Goal: Task Accomplishment & Management: Manage account settings

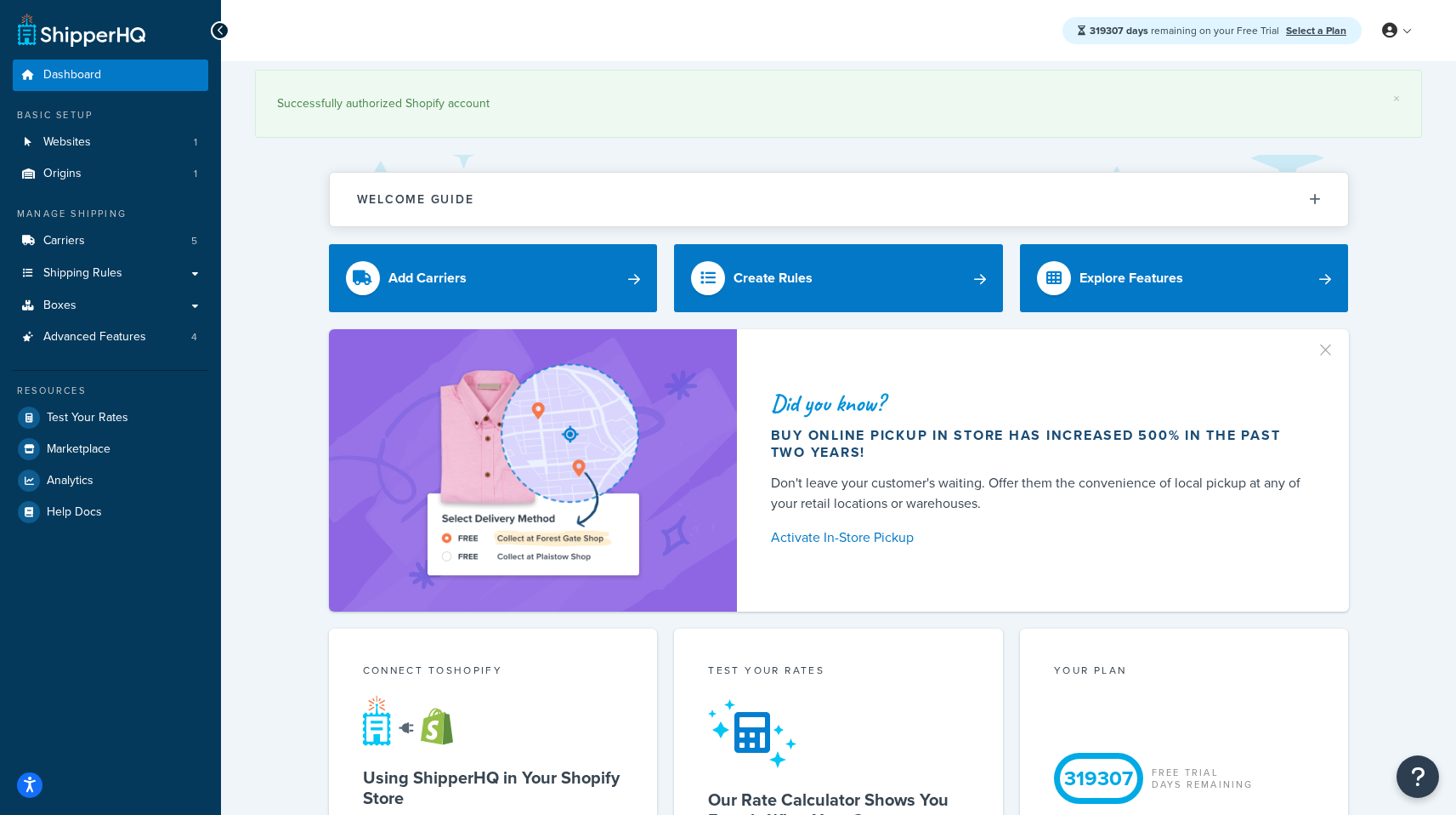
click at [1332, 346] on button "button" at bounding box center [1334, 344] width 5 height 5
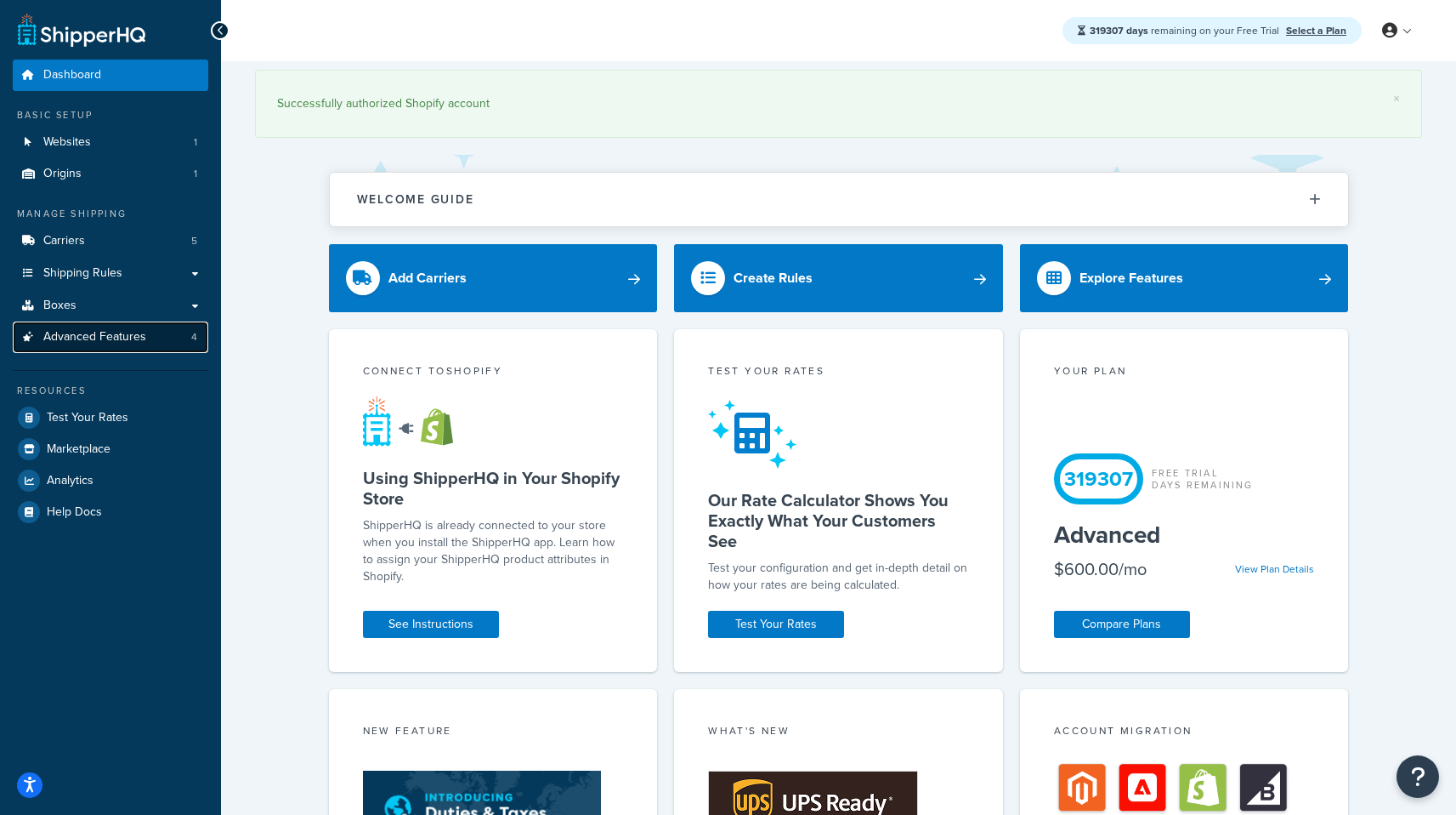
click at [174, 343] on link "Advanced Features 4" at bounding box center [110, 337] width 195 height 31
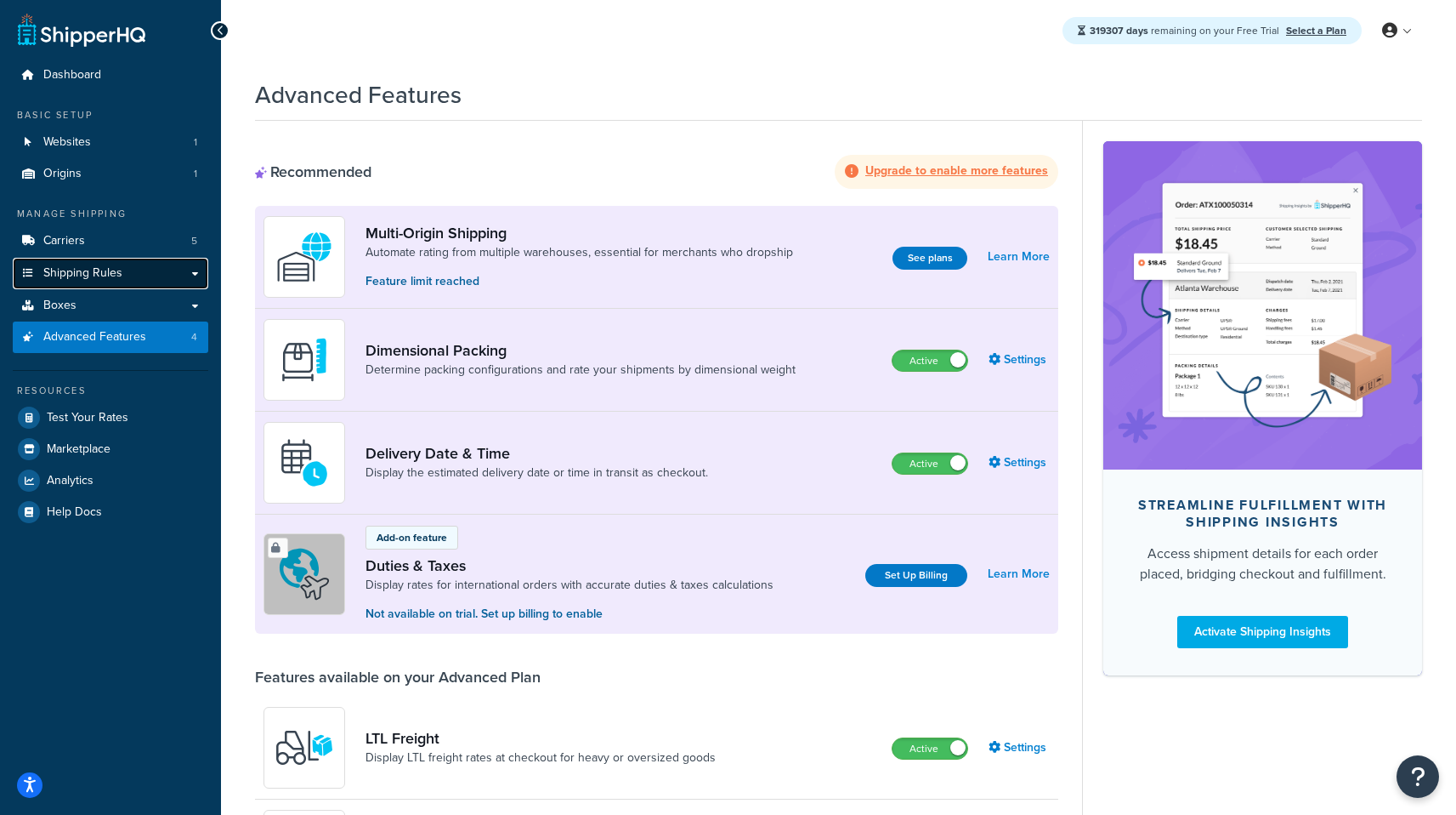
click at [125, 278] on link "Shipping Rules" at bounding box center [110, 273] width 195 height 31
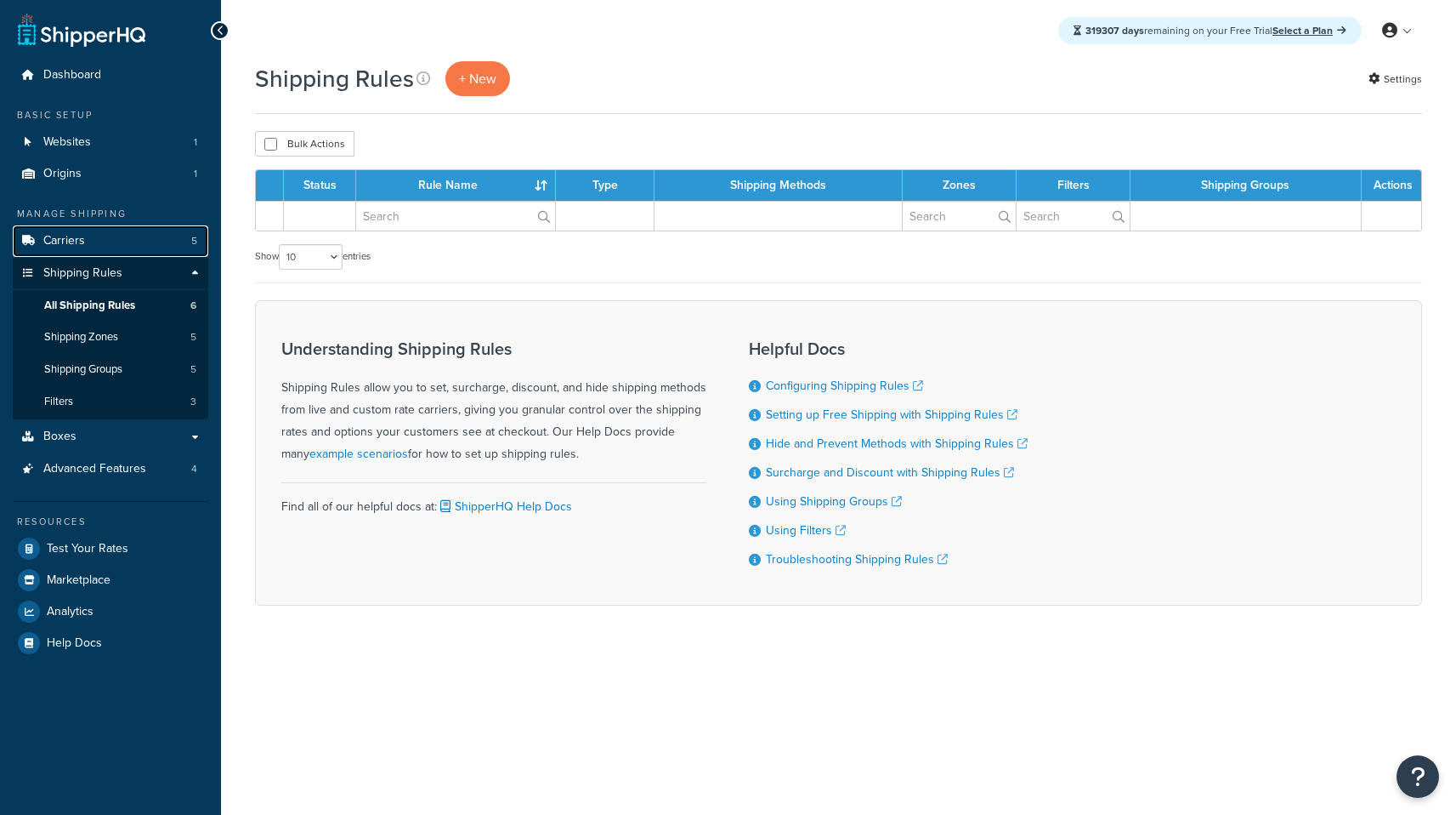
click at [132, 248] on link "Carriers 5" at bounding box center [110, 241] width 195 height 31
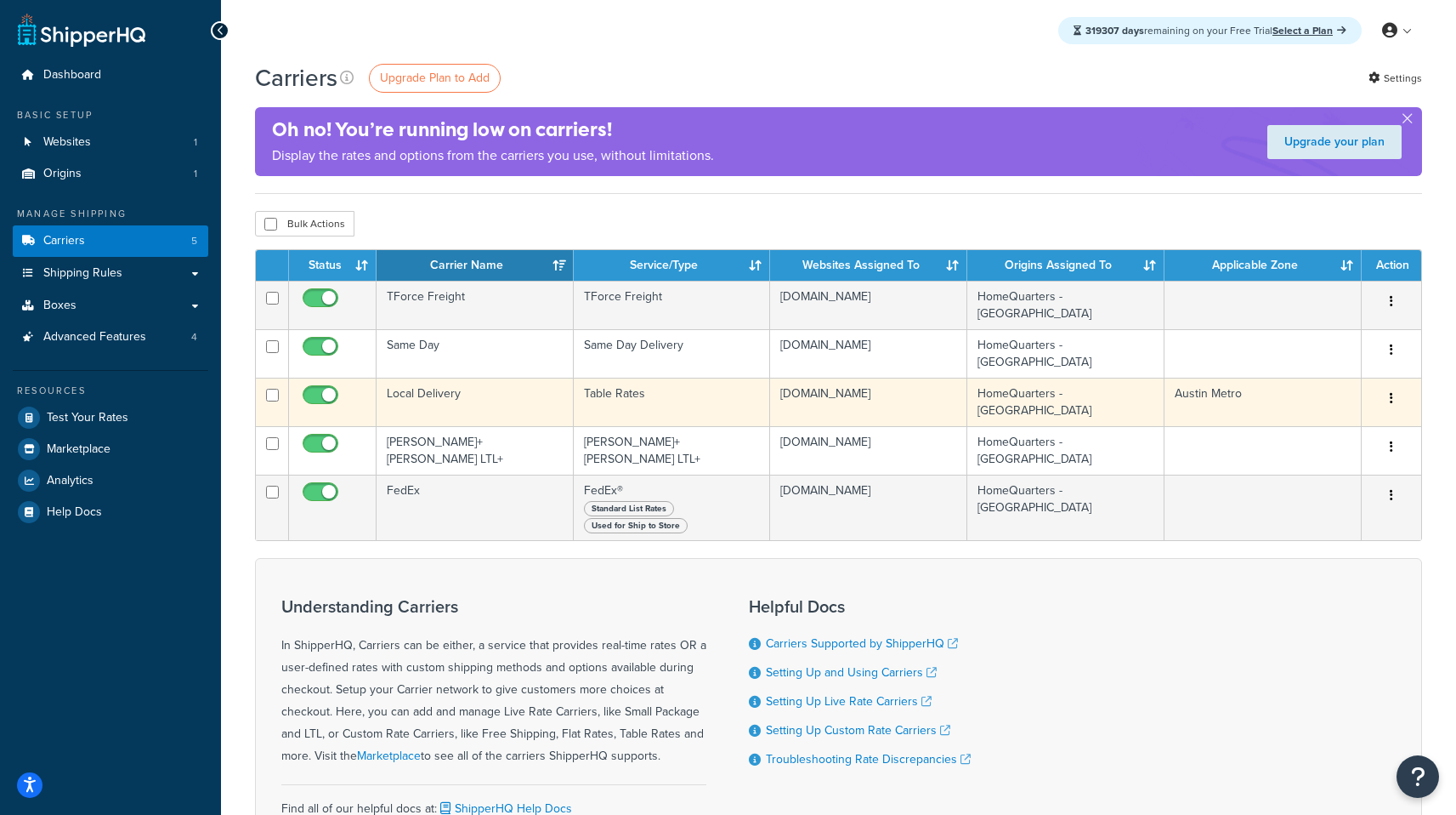
click at [705, 402] on td "Table Rates" at bounding box center [672, 402] width 197 height 48
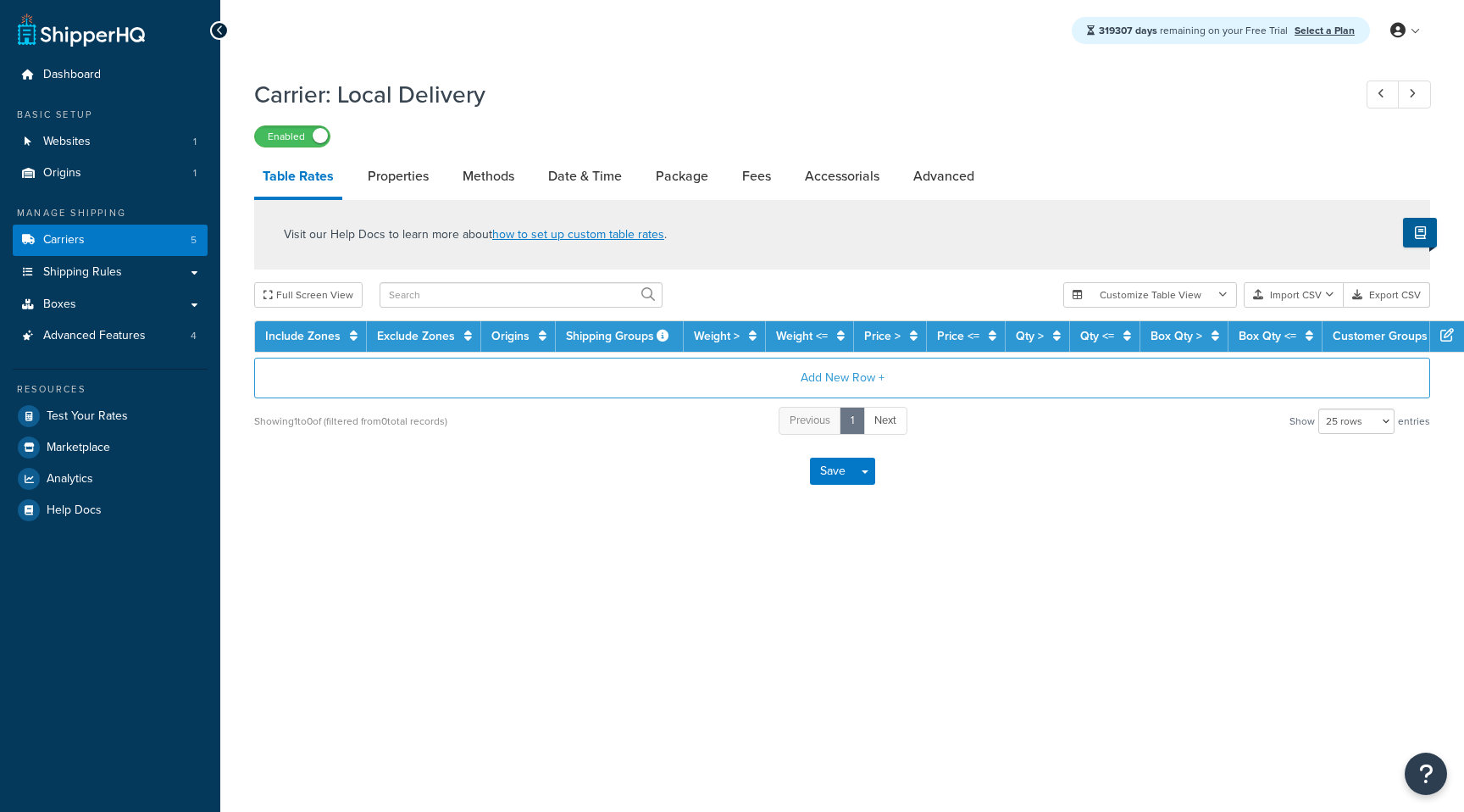
select select "25"
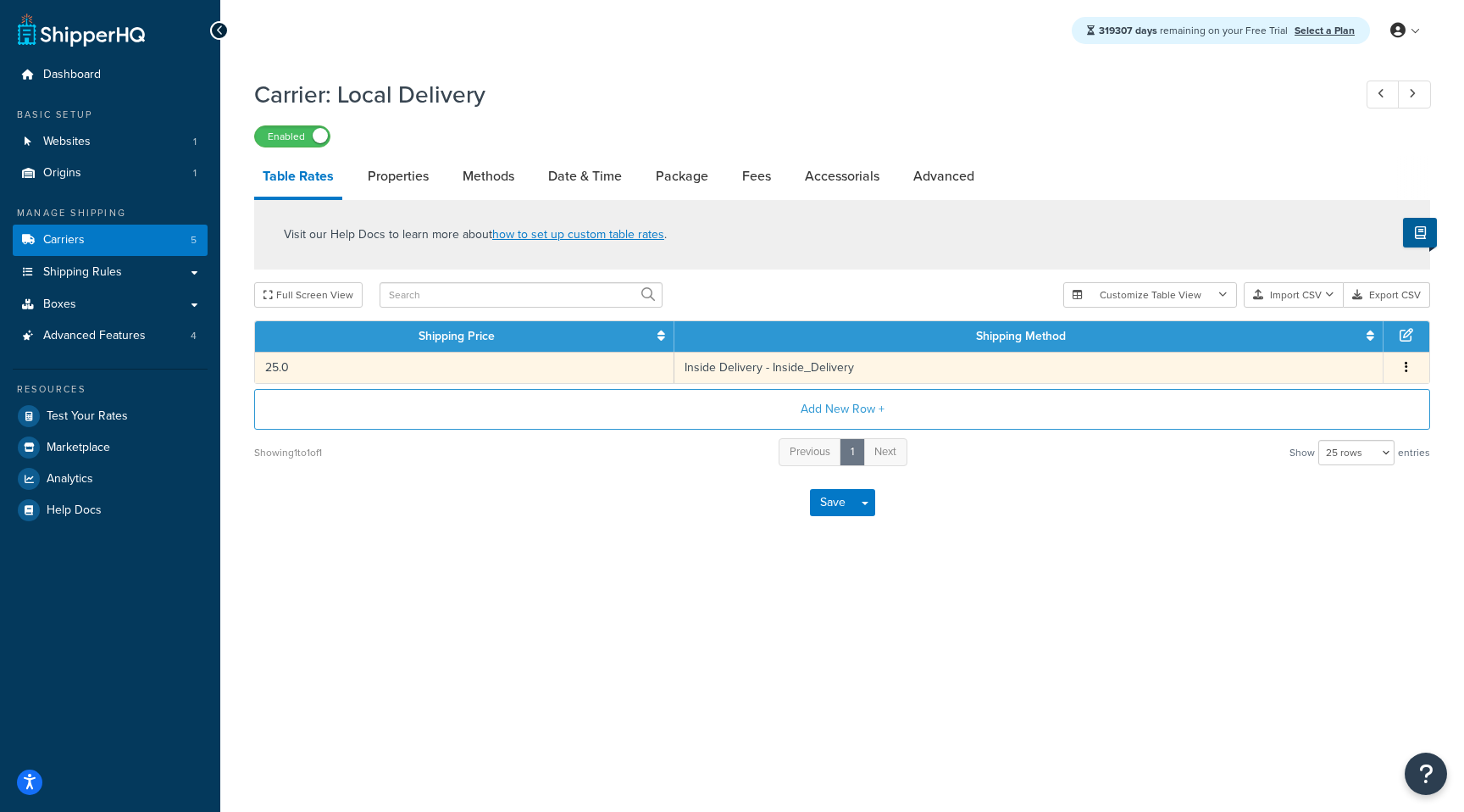
click at [865, 378] on td "Inside Delivery - Inside_Delivery" at bounding box center [1029, 367] width 709 height 31
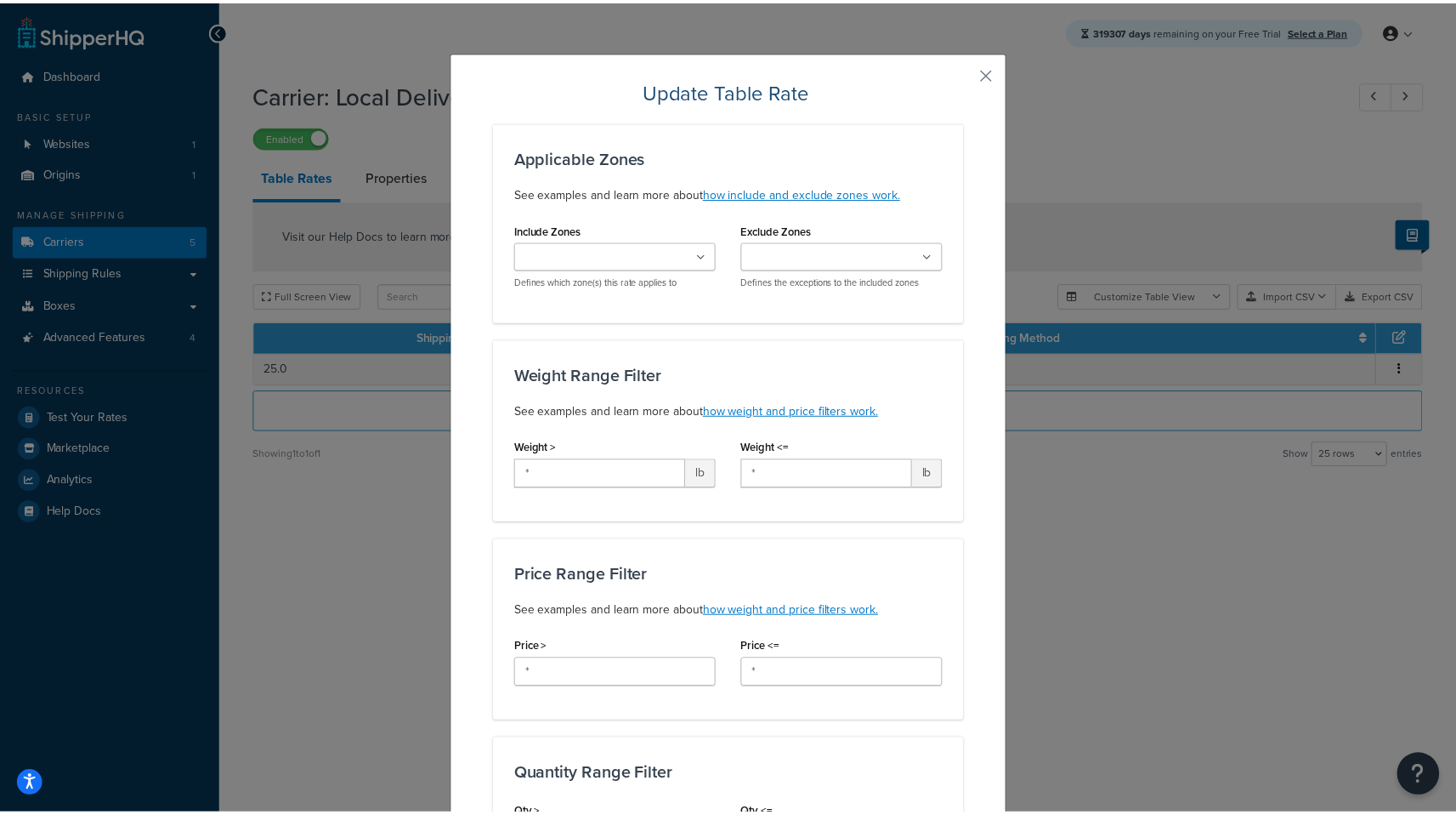
scroll to position [21, 0]
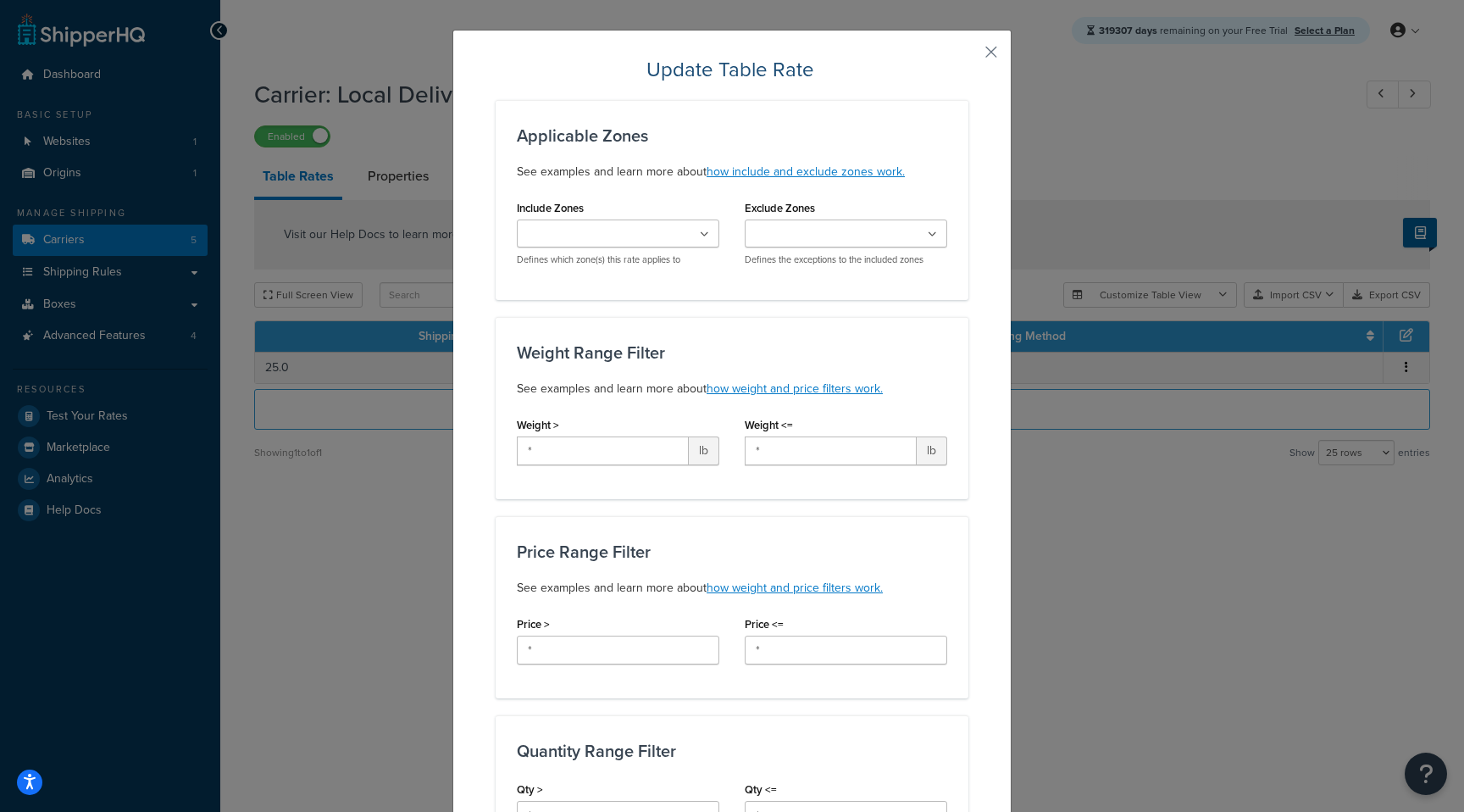
click at [968, 57] on button "button" at bounding box center [967, 58] width 5 height 5
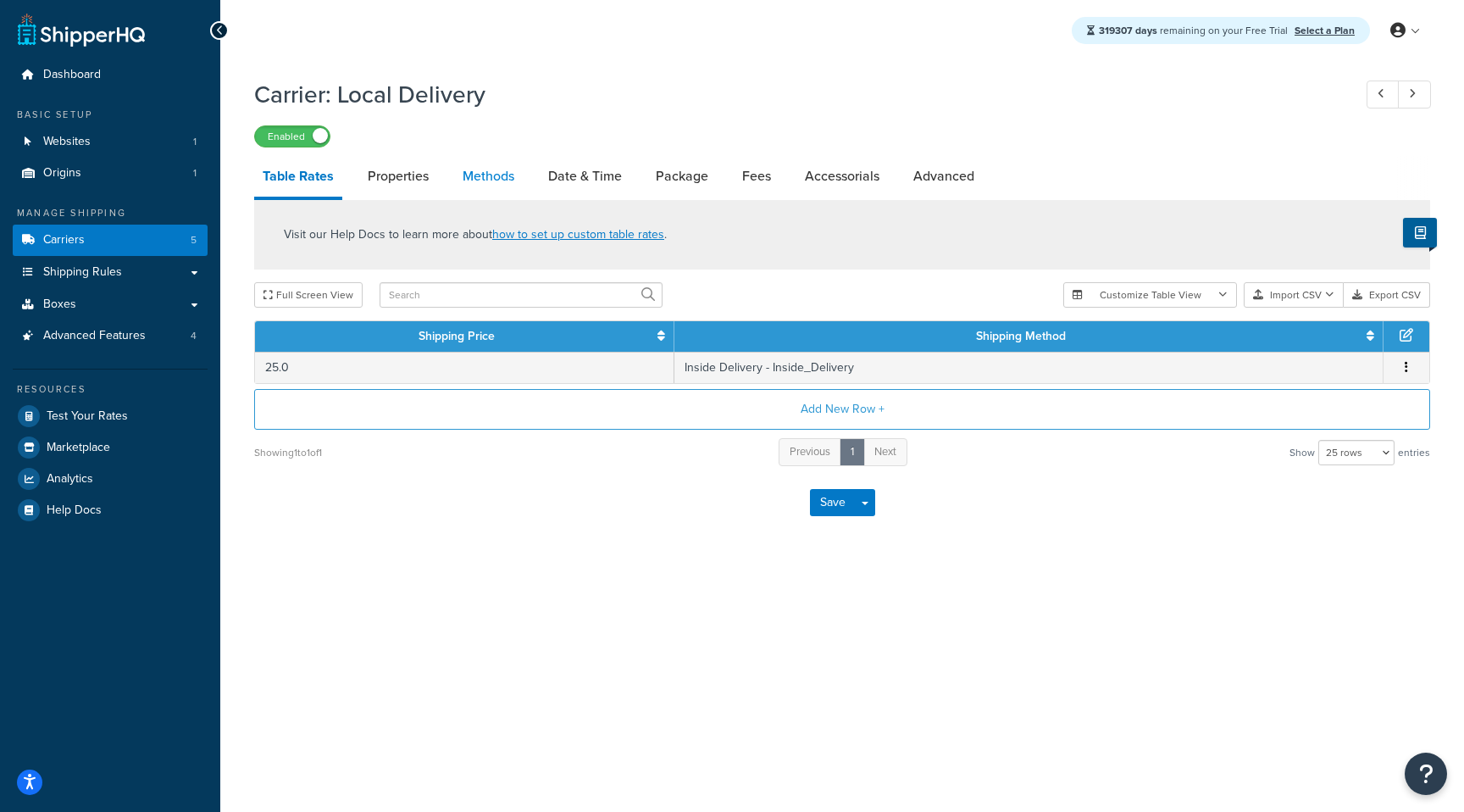
click at [496, 168] on link "Methods" at bounding box center [488, 175] width 68 height 41
select select "25"
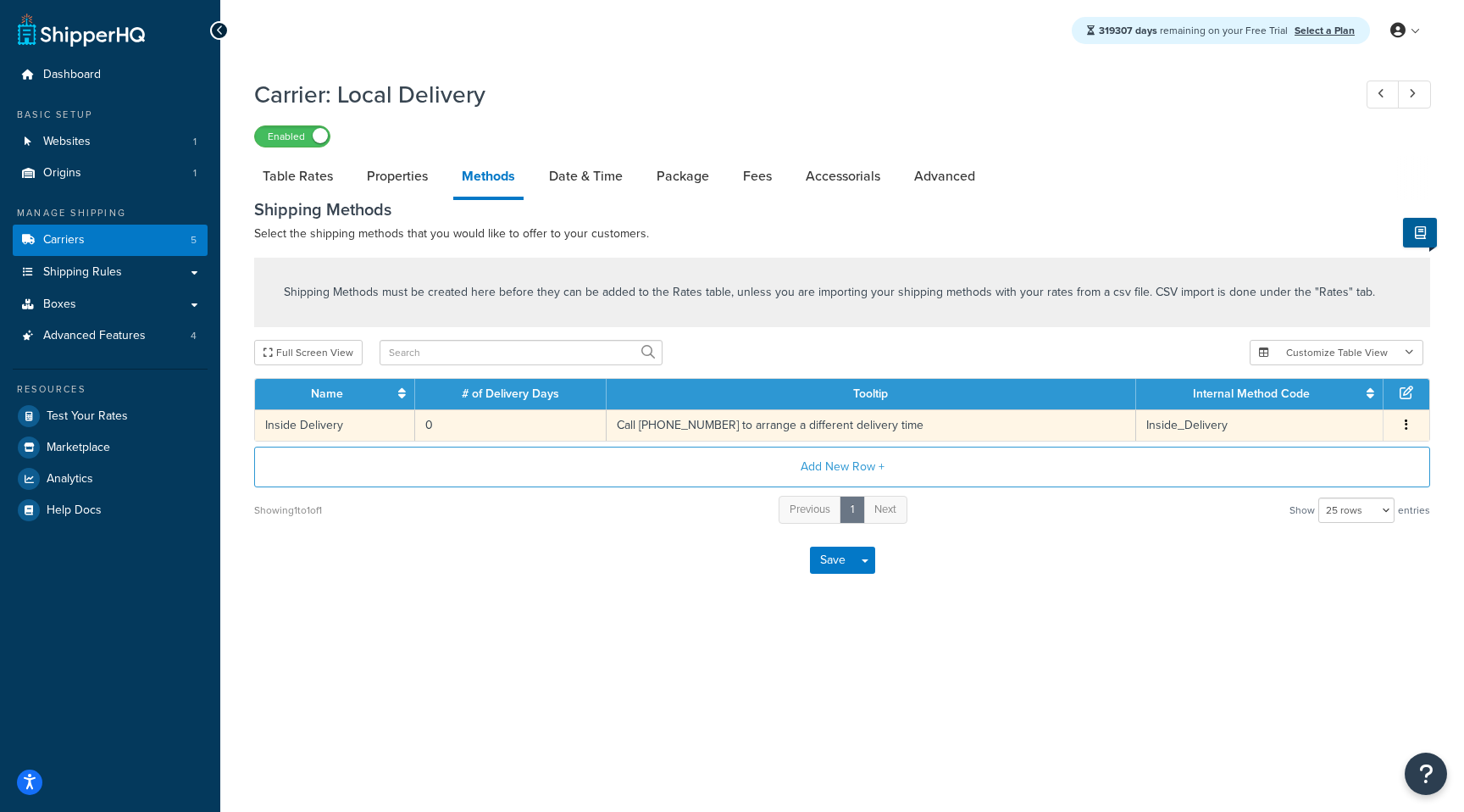
click at [712, 427] on td "Call 512-459-2222 to arrange a different delivery time" at bounding box center [871, 425] width 529 height 31
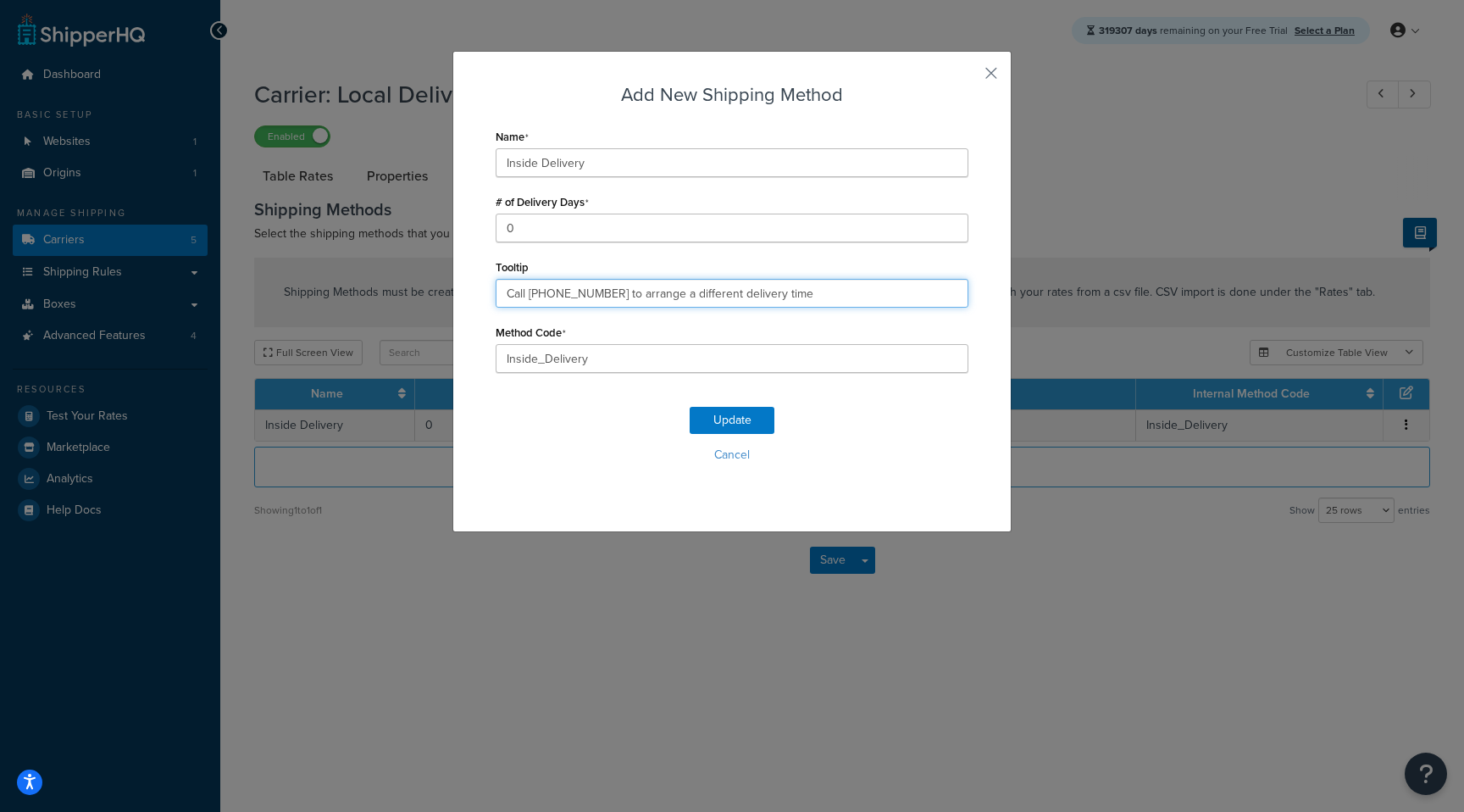
click at [650, 295] on input "Call 512-459-2222 to arrange a different delivery time" at bounding box center [732, 294] width 473 height 29
click at [807, 282] on input "Call 512-459-2222 to arrange a different delivery time" at bounding box center [732, 294] width 473 height 29
drag, startPoint x: 793, startPoint y: 289, endPoint x: 598, endPoint y: 291, distance: 195.0
click at [598, 291] on input "Call 512-459-2222 to arrange a different delivery time" at bounding box center [732, 294] width 473 height 29
click at [1016, 53] on div "Add New Shipping Method Name Inside Delivery # of Delivery Days 0 Tooltip Call …" at bounding box center [732, 406] width 1464 height 812
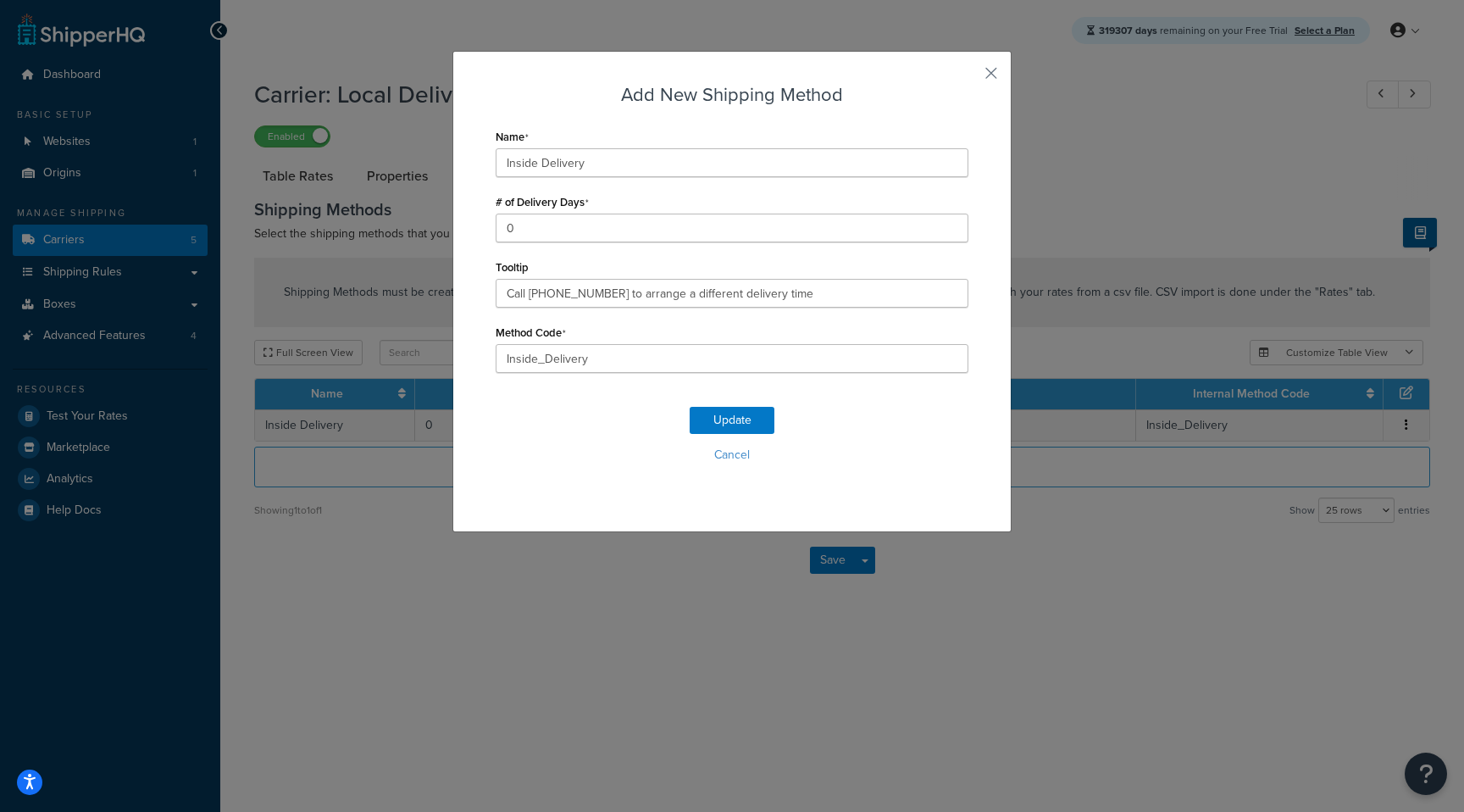
click at [970, 80] on div "Add New Shipping Method Name Inside Delivery # of Delivery Days 0 Tooltip Call …" at bounding box center [732, 291] width 559 height 481
click at [968, 77] on button "button" at bounding box center [967, 79] width 5 height 5
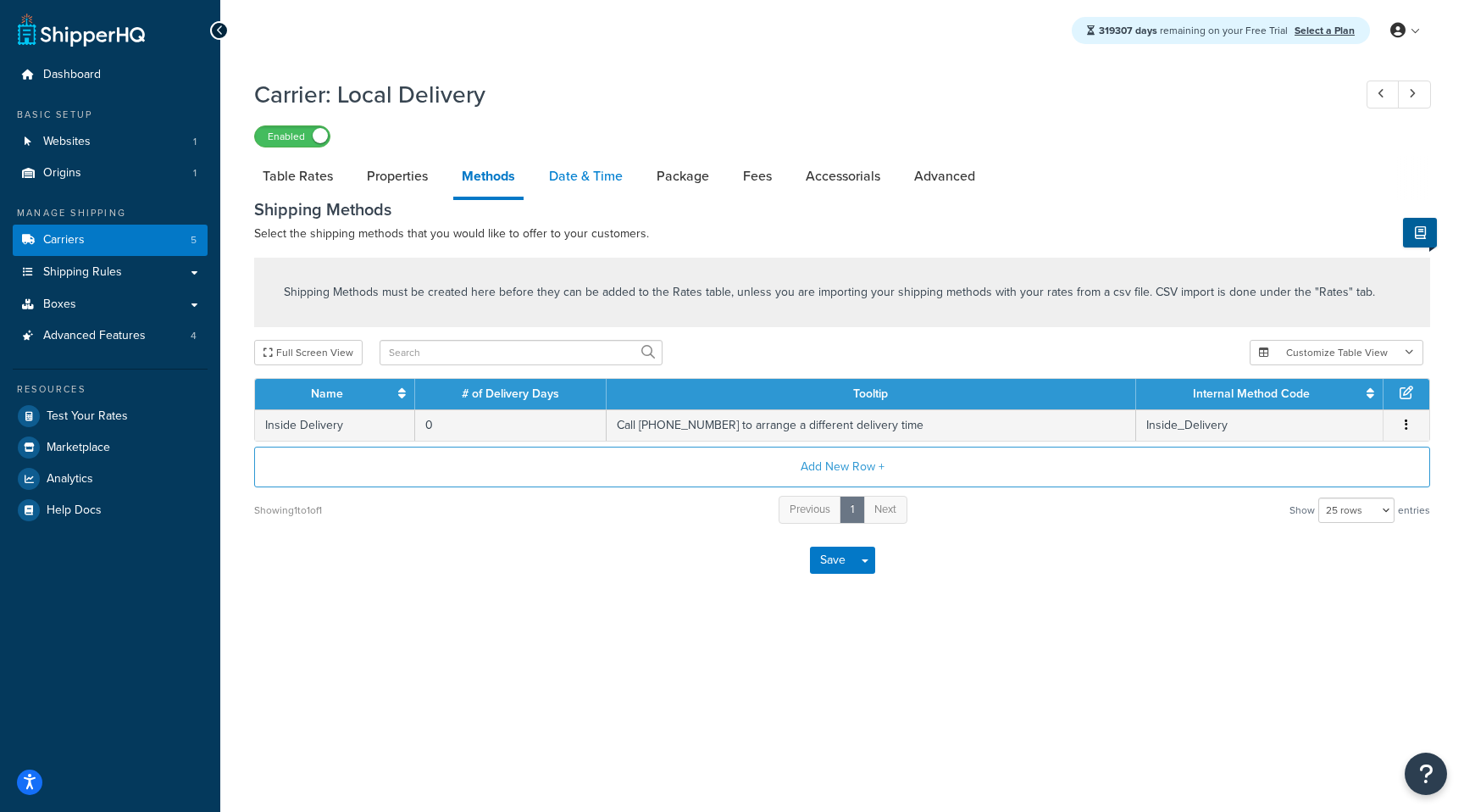
click at [583, 175] on link "Date & Time" at bounding box center [587, 175] width 91 height 41
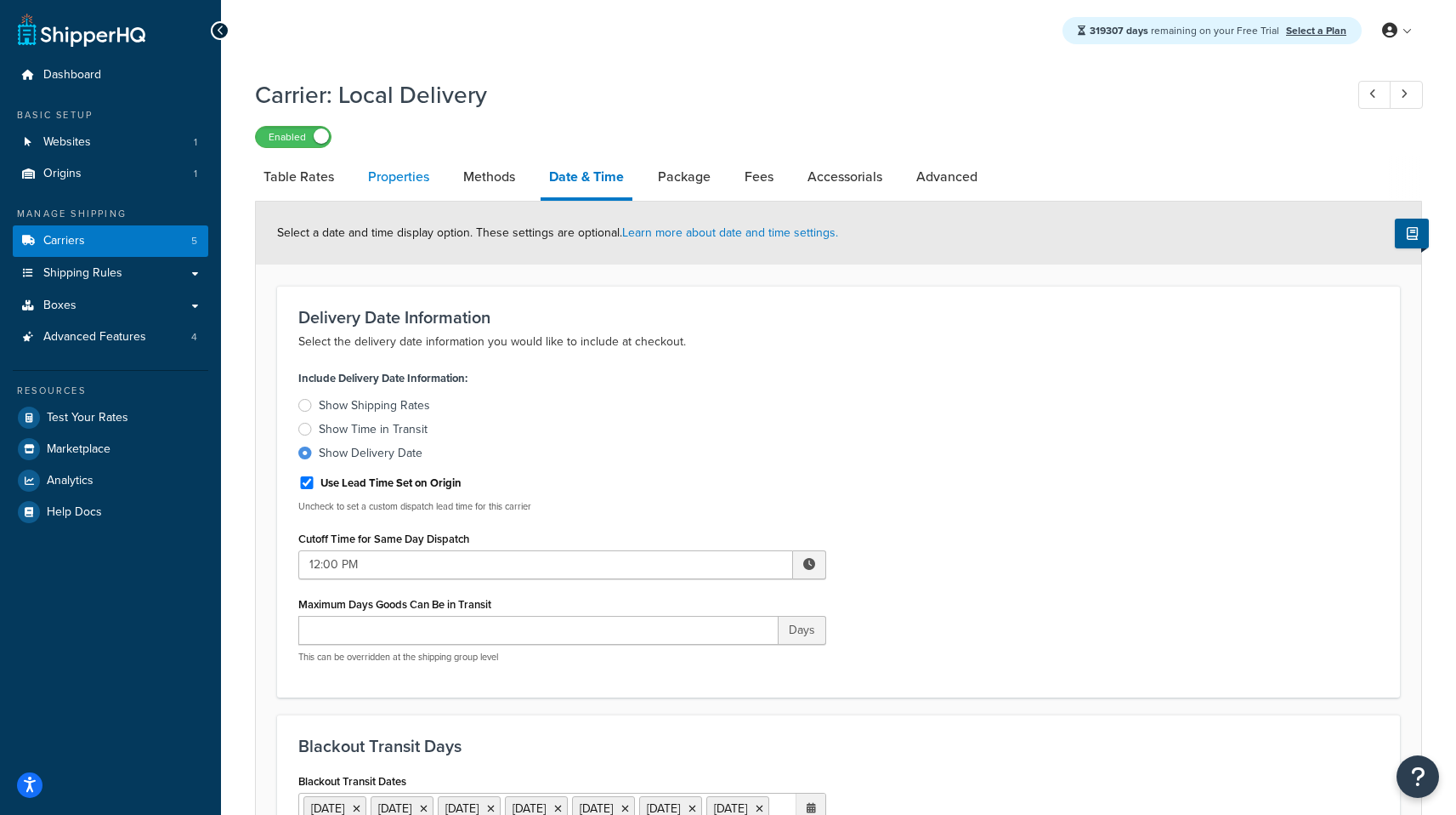
click at [389, 175] on link "Properties" at bounding box center [399, 176] width 78 height 41
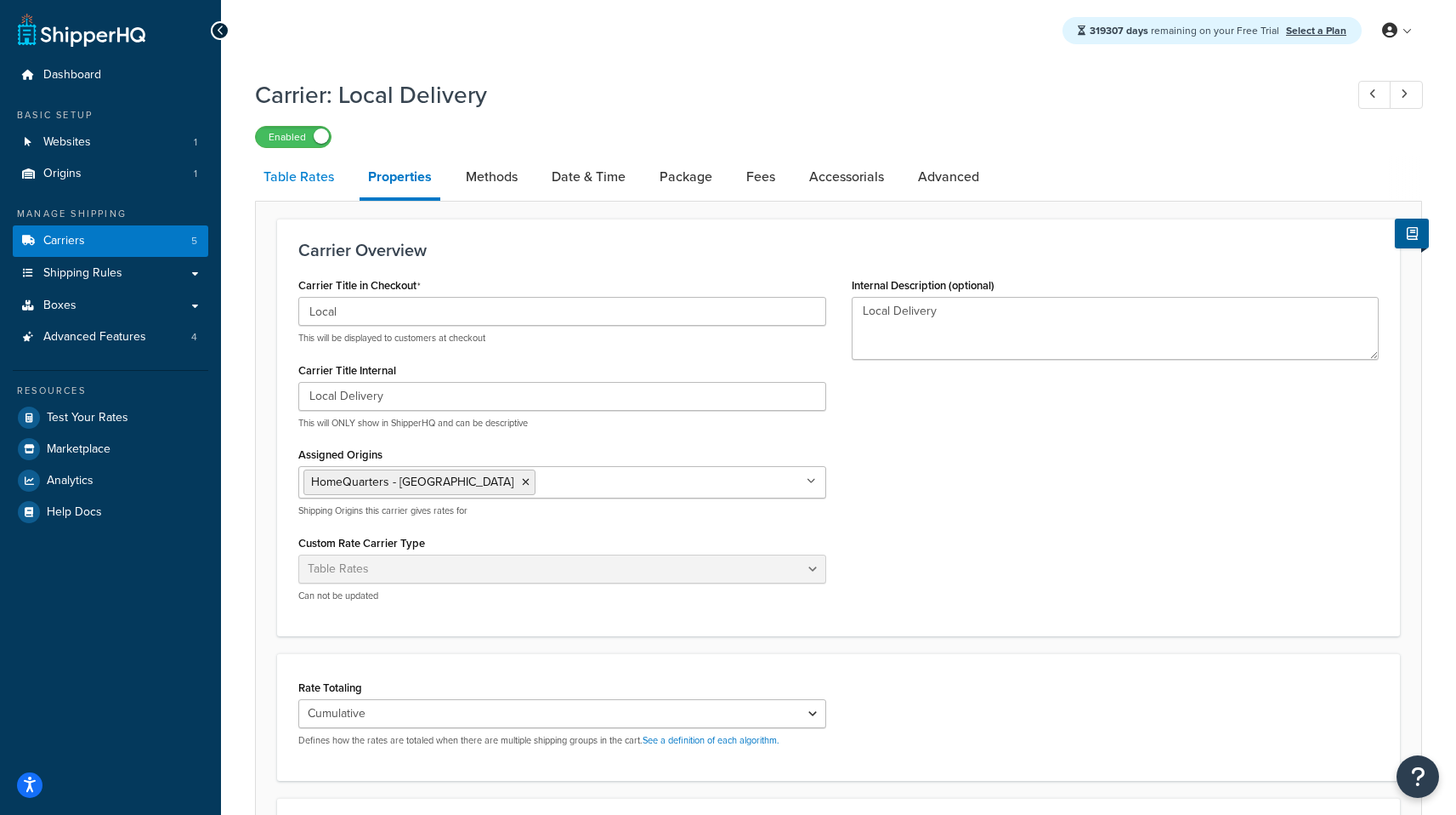
click at [286, 192] on link "Table Rates" at bounding box center [299, 176] width 88 height 41
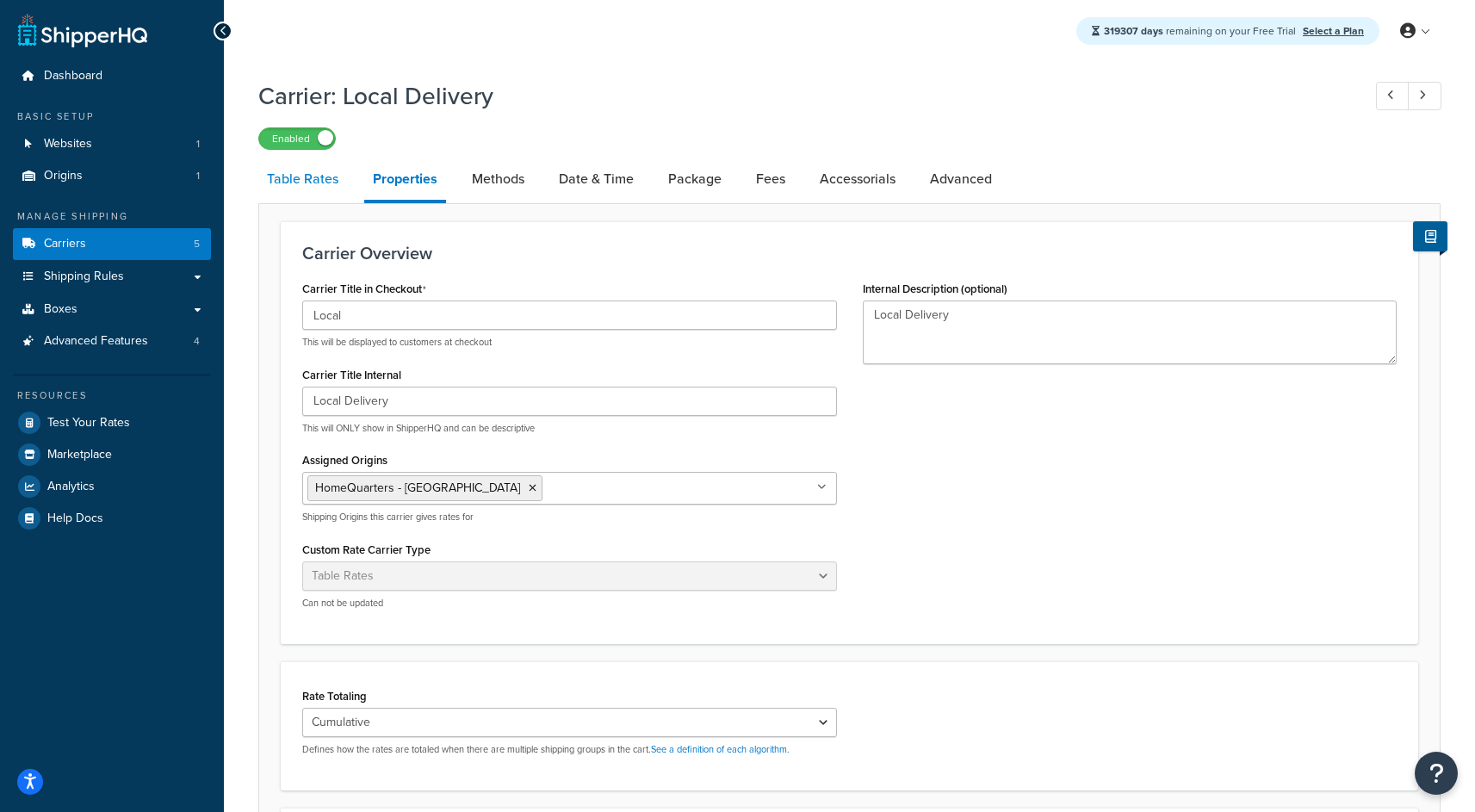
select select "25"
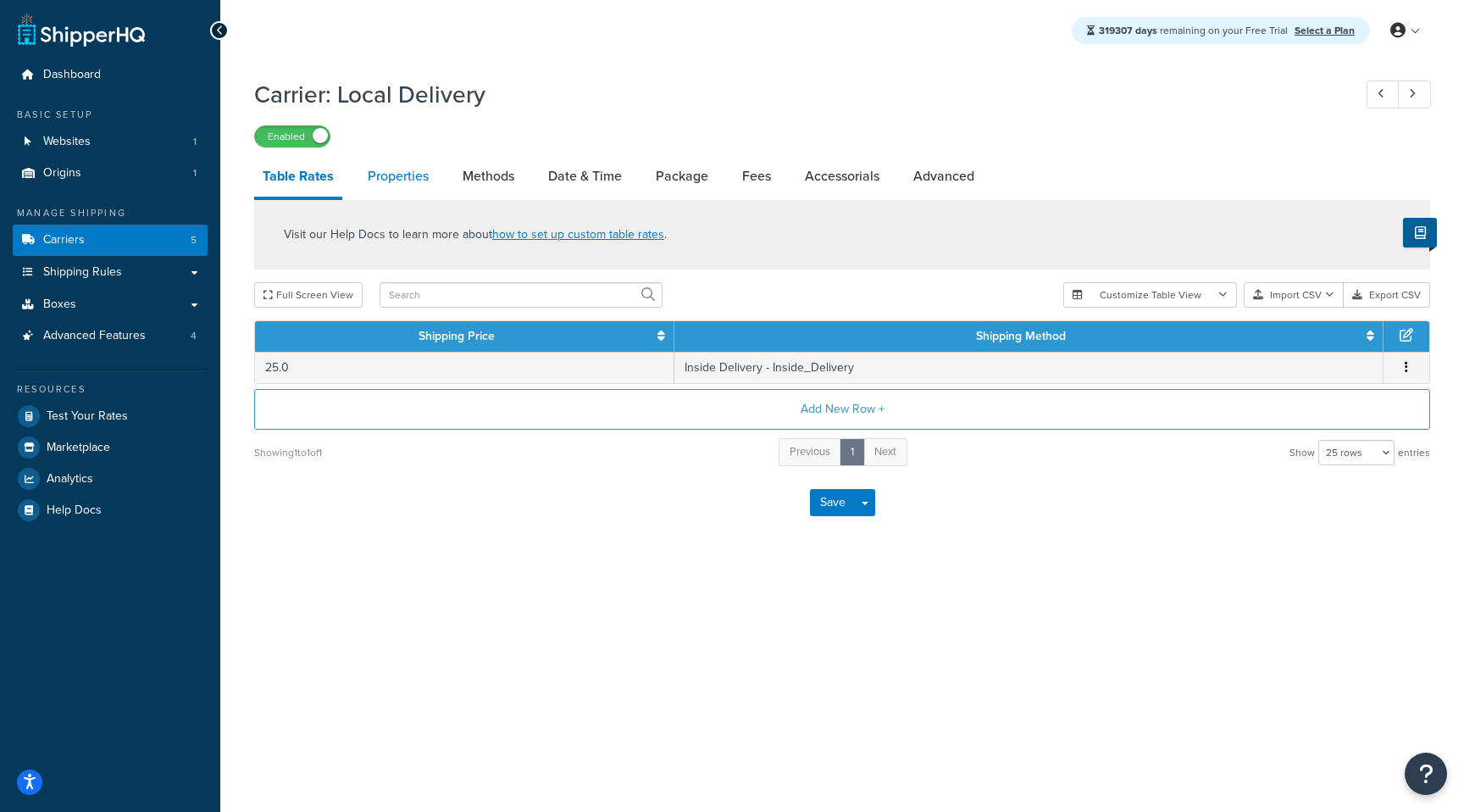
click at [367, 193] on link "Properties" at bounding box center [398, 175] width 78 height 41
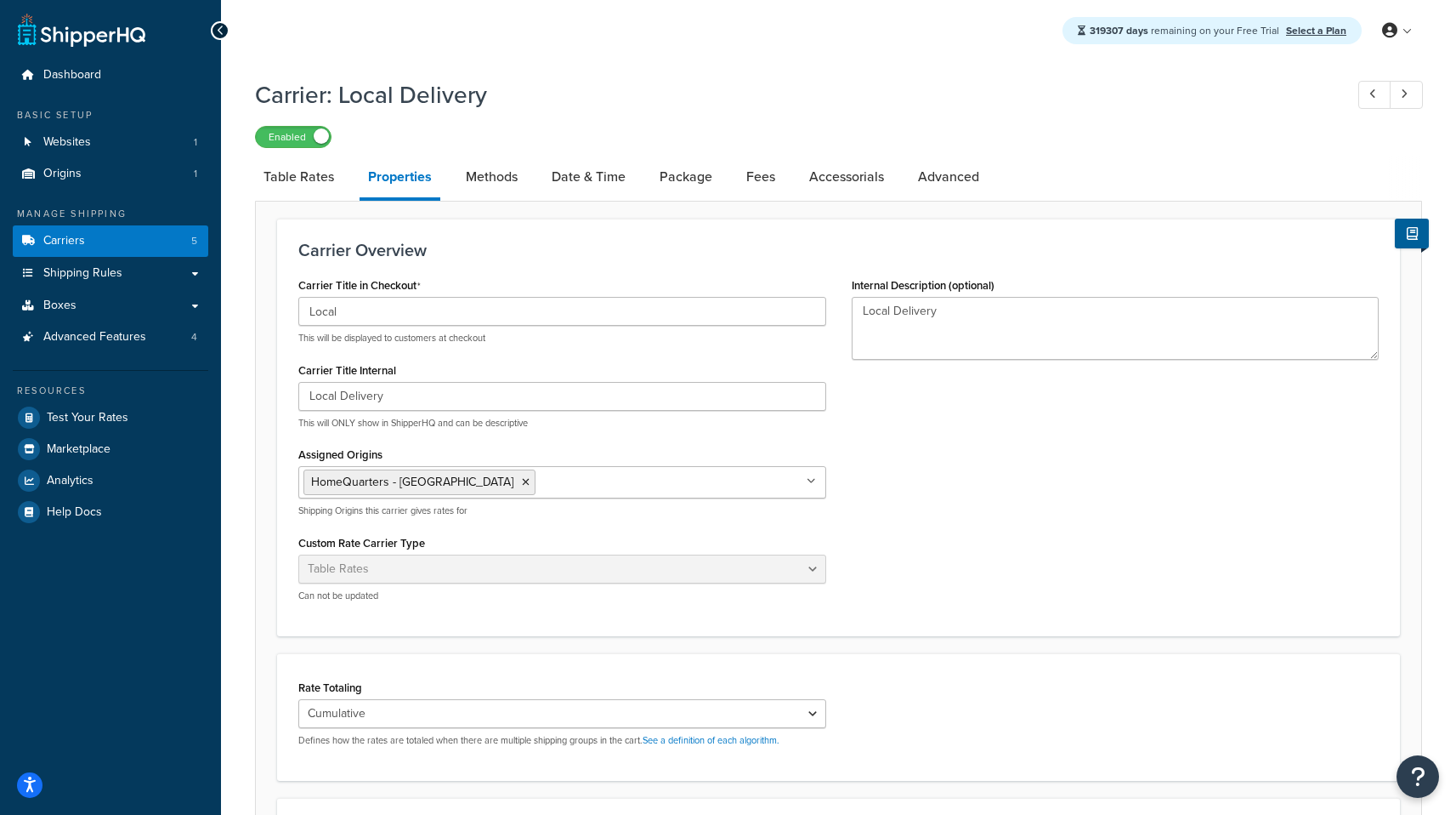
click at [432, 180] on link "Properties" at bounding box center [400, 178] width 81 height 44
click at [495, 177] on link "Methods" at bounding box center [491, 176] width 68 height 41
select select "25"
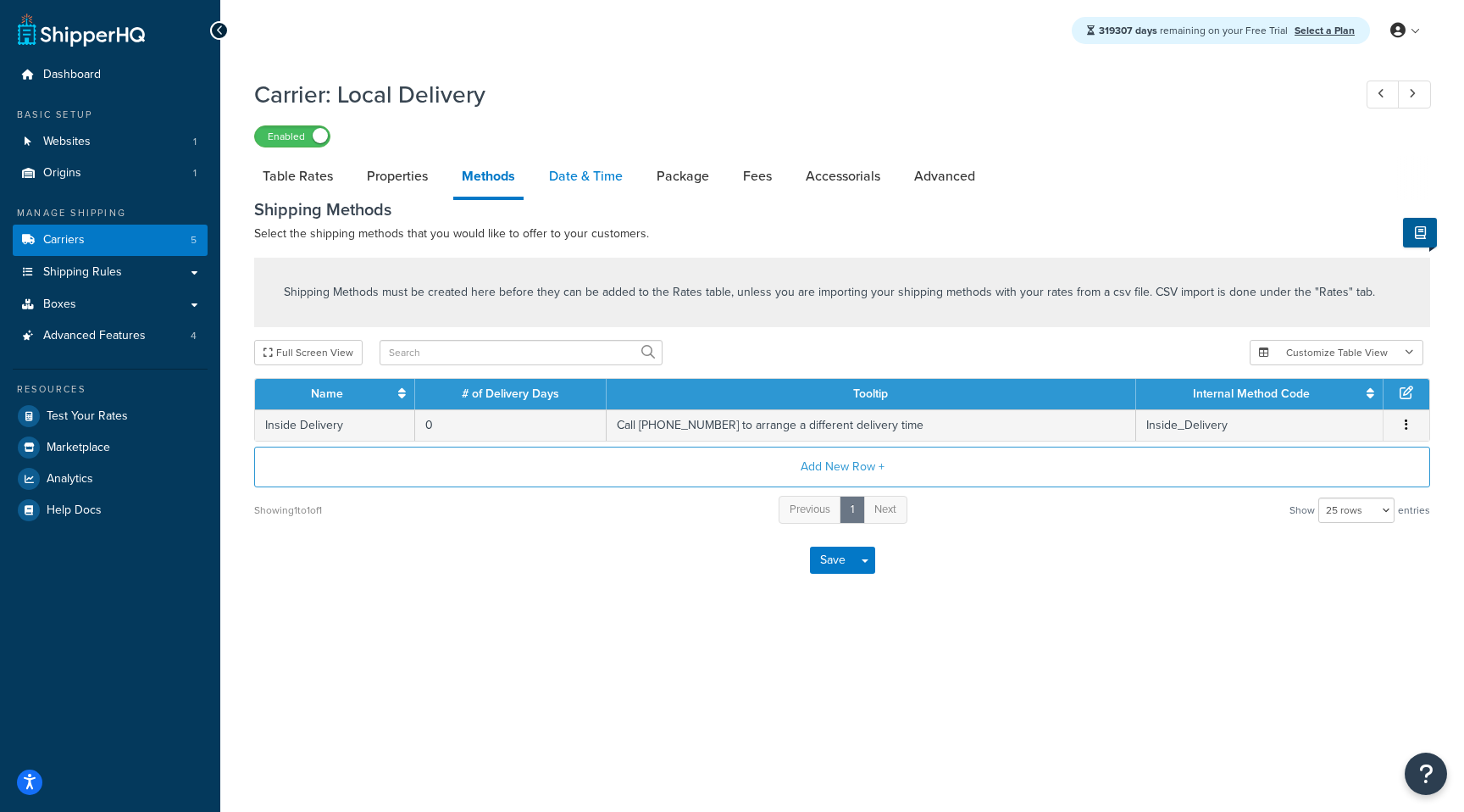
click at [600, 182] on link "Date & Time" at bounding box center [587, 175] width 91 height 41
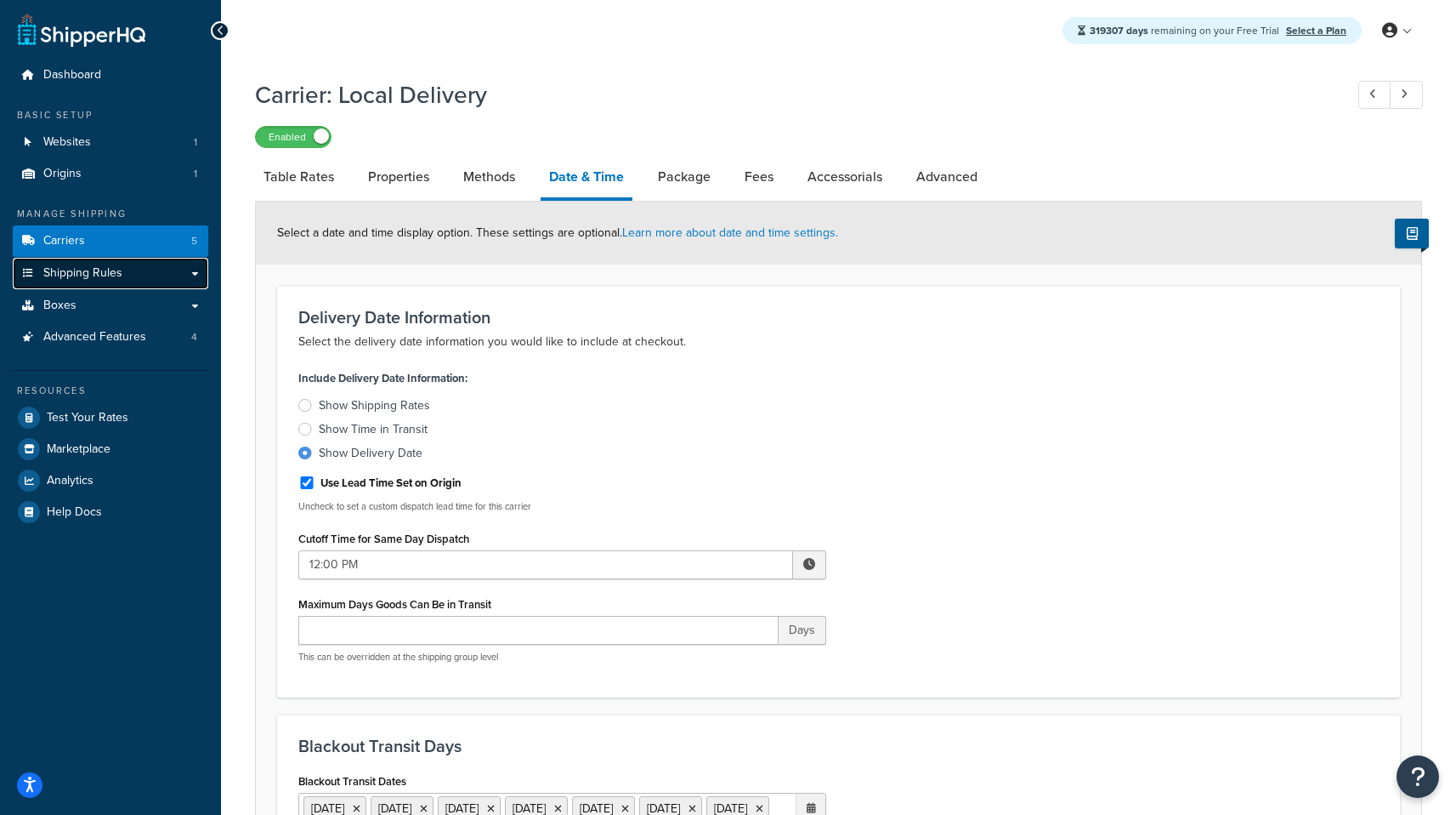
click at [92, 276] on span "Shipping Rules" at bounding box center [83, 274] width 79 height 15
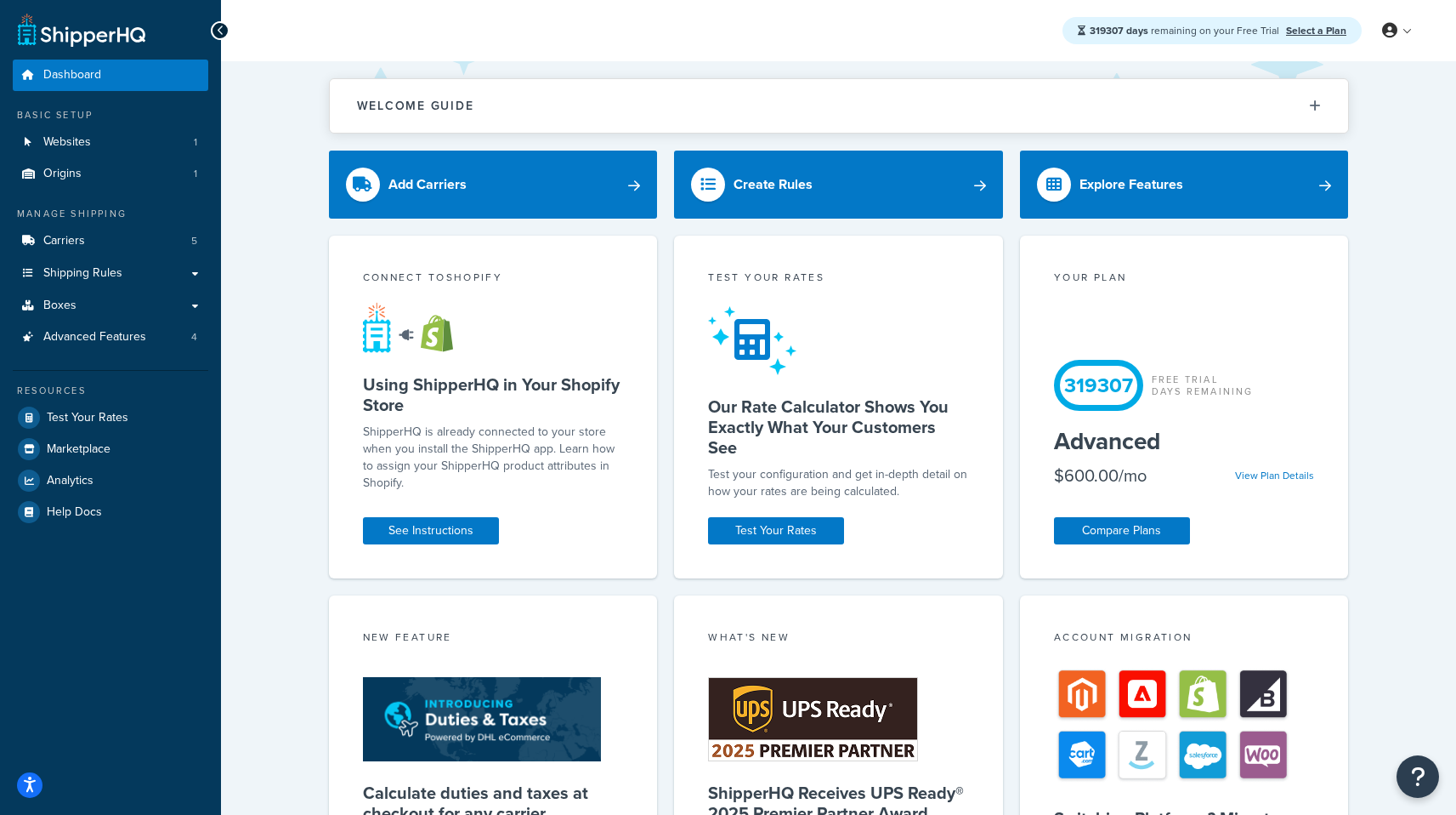
click at [116, 26] on link at bounding box center [82, 29] width 128 height 34
click at [75, 44] on link at bounding box center [82, 29] width 128 height 34
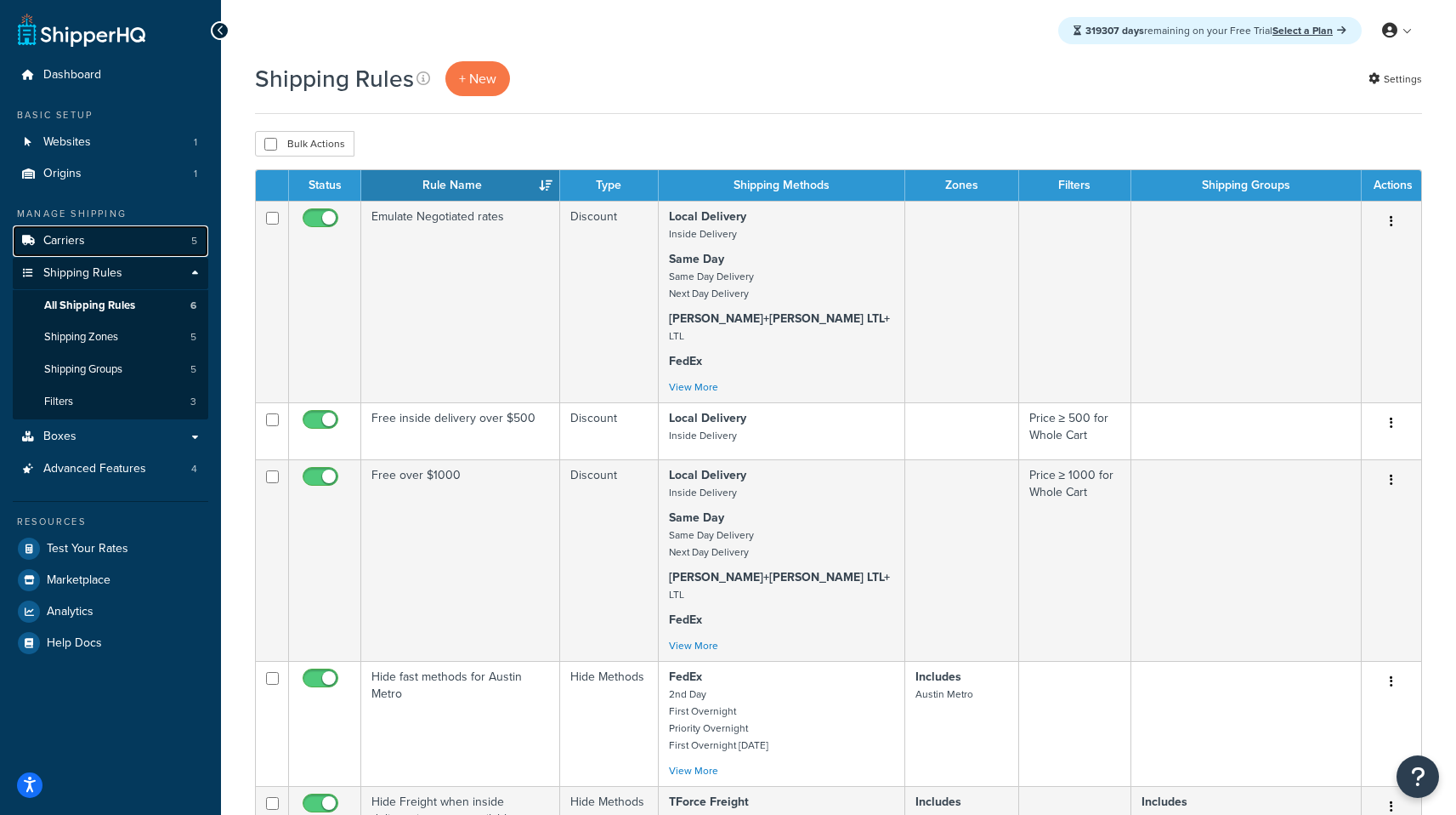
click at [116, 244] on link "Carriers 5" at bounding box center [110, 241] width 195 height 31
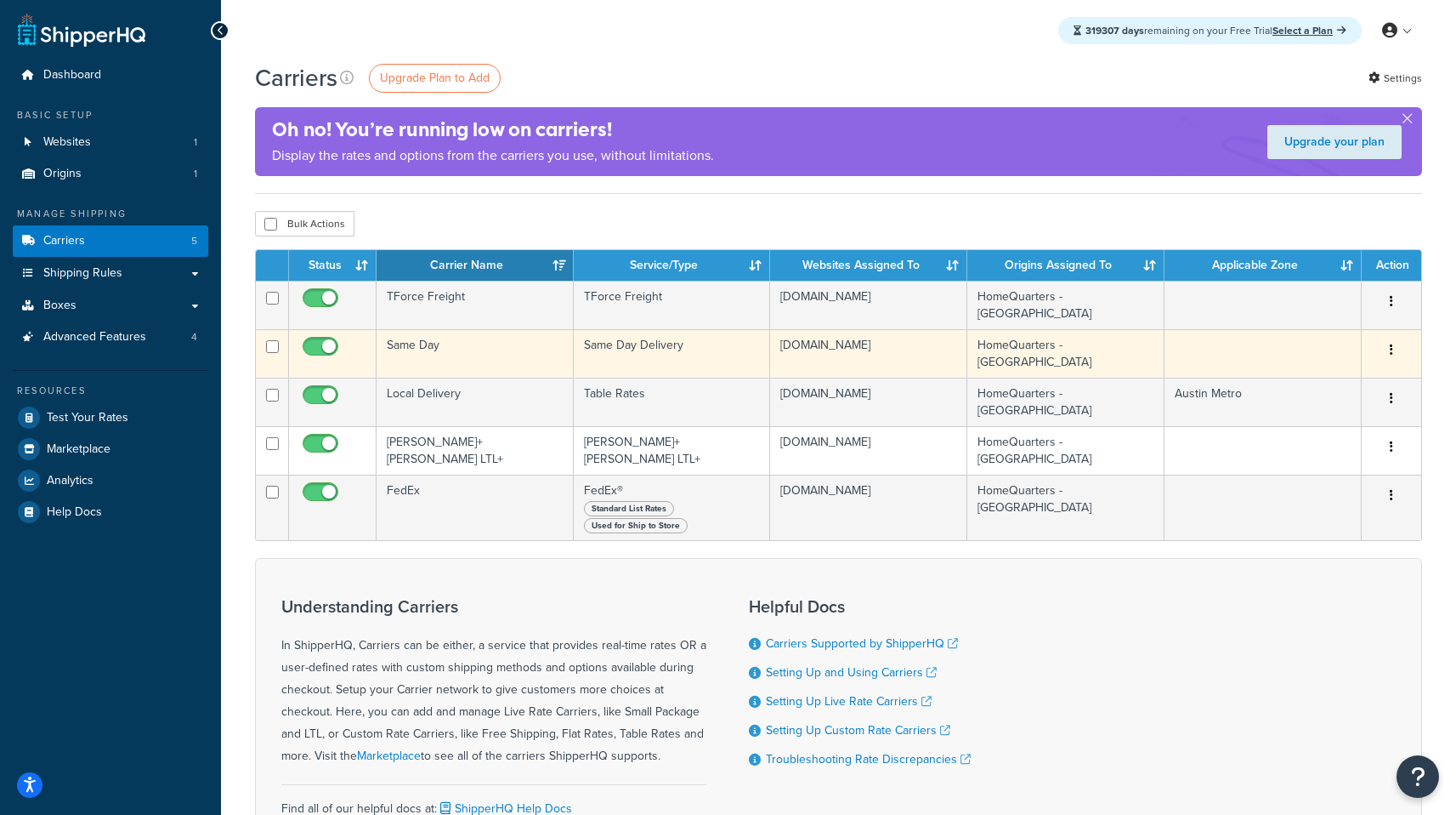
click at [712, 357] on td "Same Day Delivery" at bounding box center [672, 353] width 197 height 48
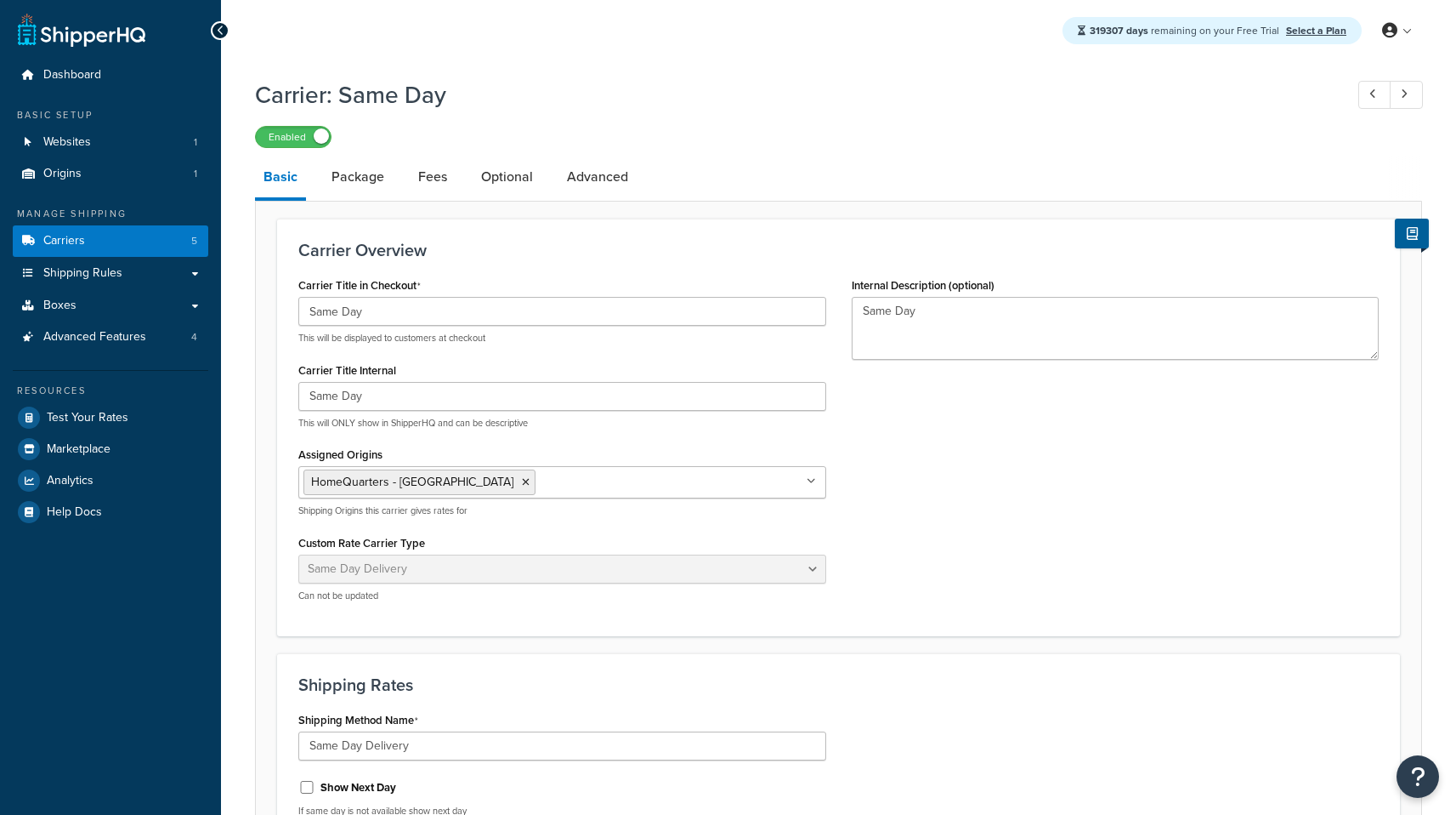
select select "sameday"
click at [357, 182] on link "Package" at bounding box center [358, 176] width 69 height 41
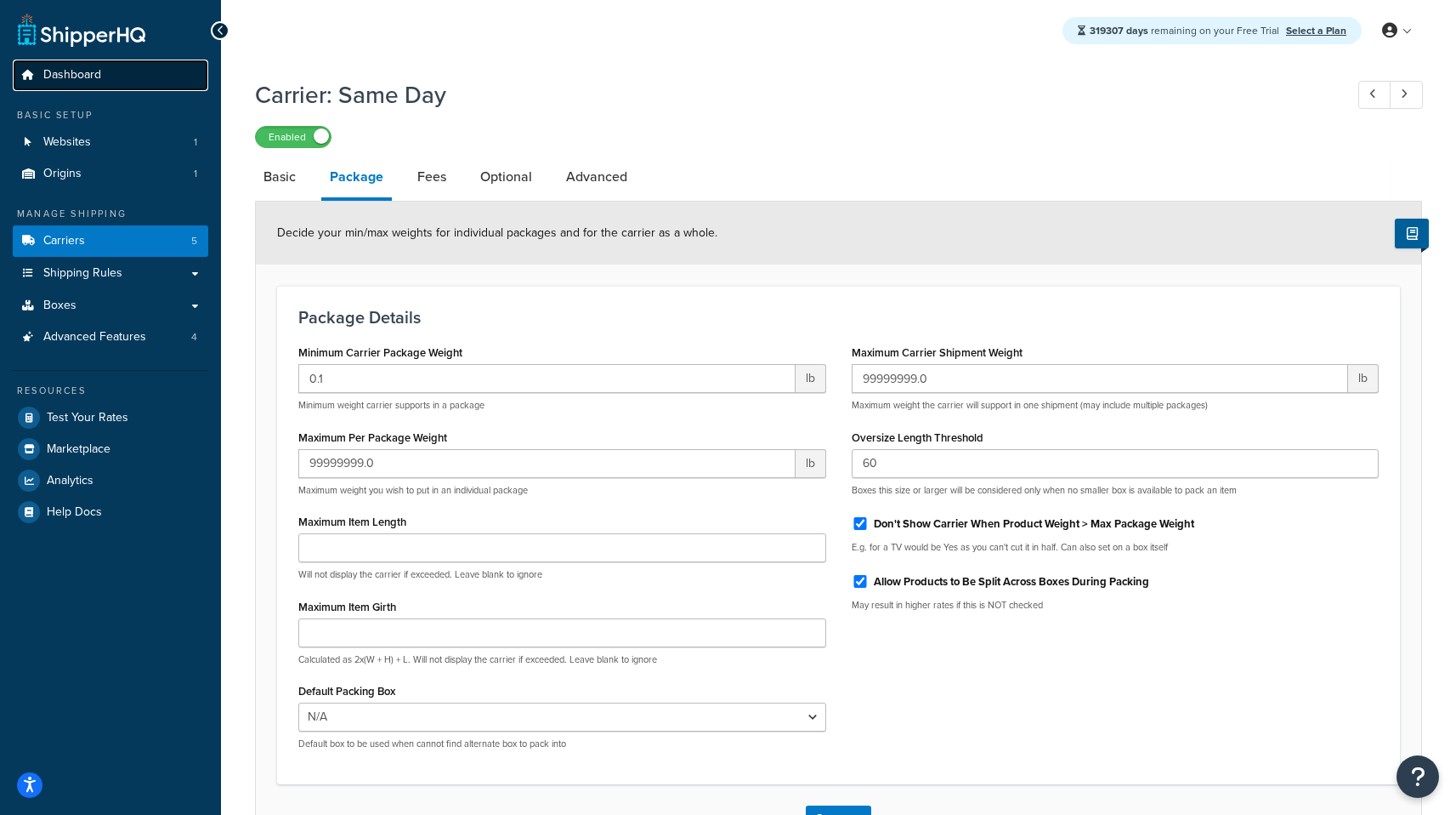
click at [78, 68] on span "Dashboard" at bounding box center [72, 76] width 57 height 15
